Goal: Transaction & Acquisition: Purchase product/service

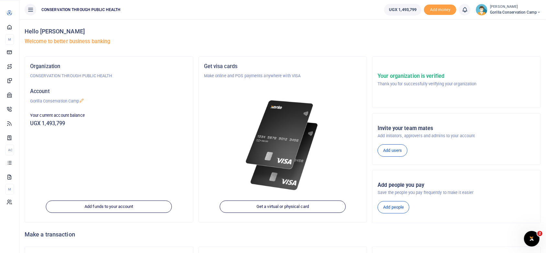
click at [0, 0] on span "Dashboard" at bounding box center [0, 0] width 0 height 0
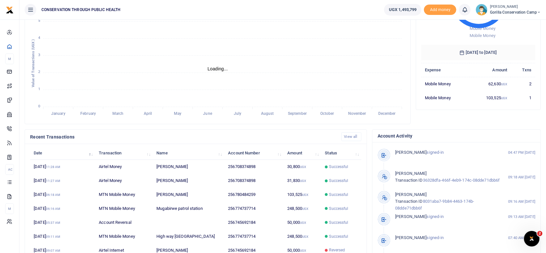
scroll to position [7, 7]
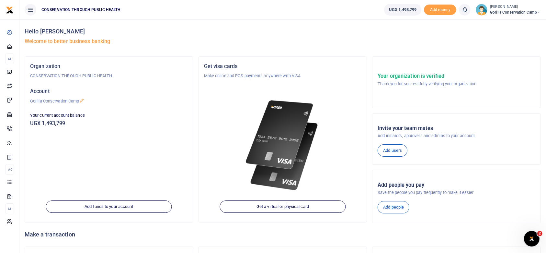
scroll to position [52, 0]
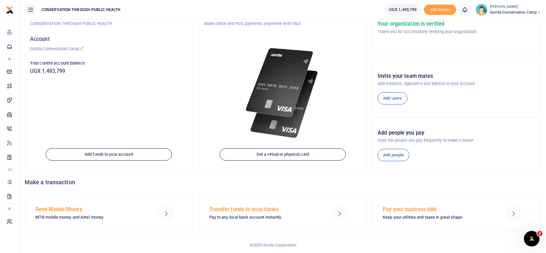
click at [62, 210] on h5 "Send Mobile Money" at bounding box center [89, 209] width 109 height 6
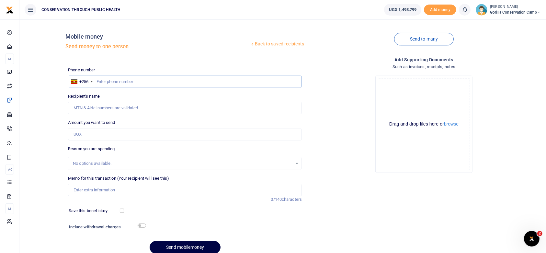
click at [104, 78] on input "text" at bounding box center [185, 82] width 234 height 12
type input "772337653"
type input "Stephen Rubanga"
type input "772337653"
click at [91, 134] on input "Amount you want to send" at bounding box center [185, 134] width 234 height 12
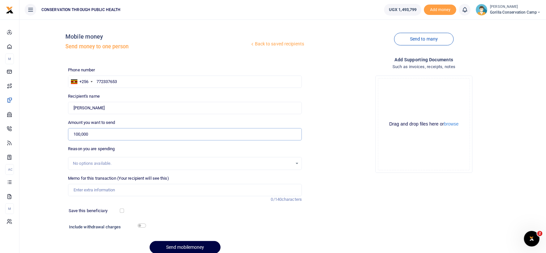
type input "100,000"
click at [90, 191] on input "Memo for this transaction (Your recipient will see this)" at bounding box center [185, 190] width 234 height 12
type input "Facilitation"
click at [177, 248] on button "Send mobilemoney" at bounding box center [185, 247] width 71 height 13
click at [476, 11] on img at bounding box center [482, 10] width 12 height 12
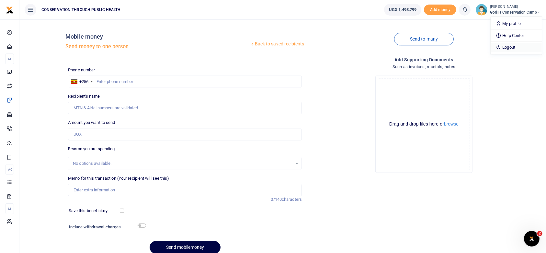
click at [511, 46] on link "Logout" at bounding box center [516, 47] width 51 height 9
